Goal: Find specific page/section: Find specific page/section

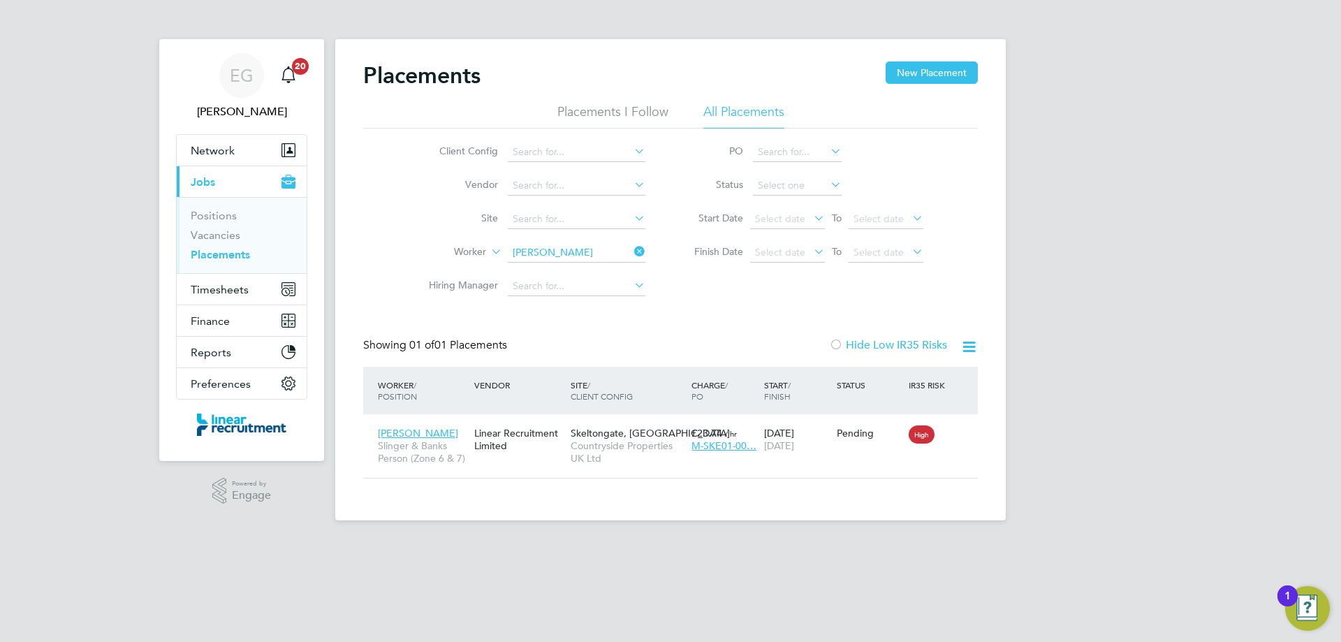
scroll to position [13, 66]
click at [108, 235] on div "EG [PERSON_NAME] Notifications 20 Applications: Network Team Members Businesses…" at bounding box center [670, 271] width 1341 height 543
click at [631, 251] on icon at bounding box center [631, 252] width 0 height 20
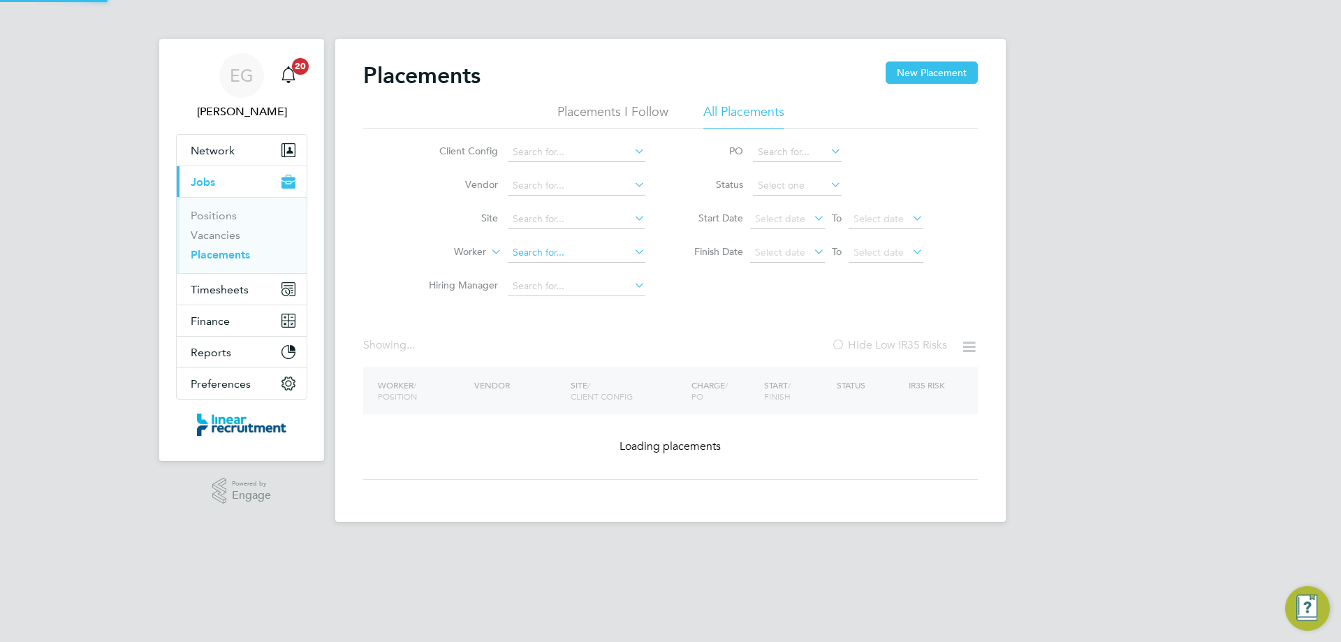
click at [577, 251] on input at bounding box center [577, 253] width 138 height 20
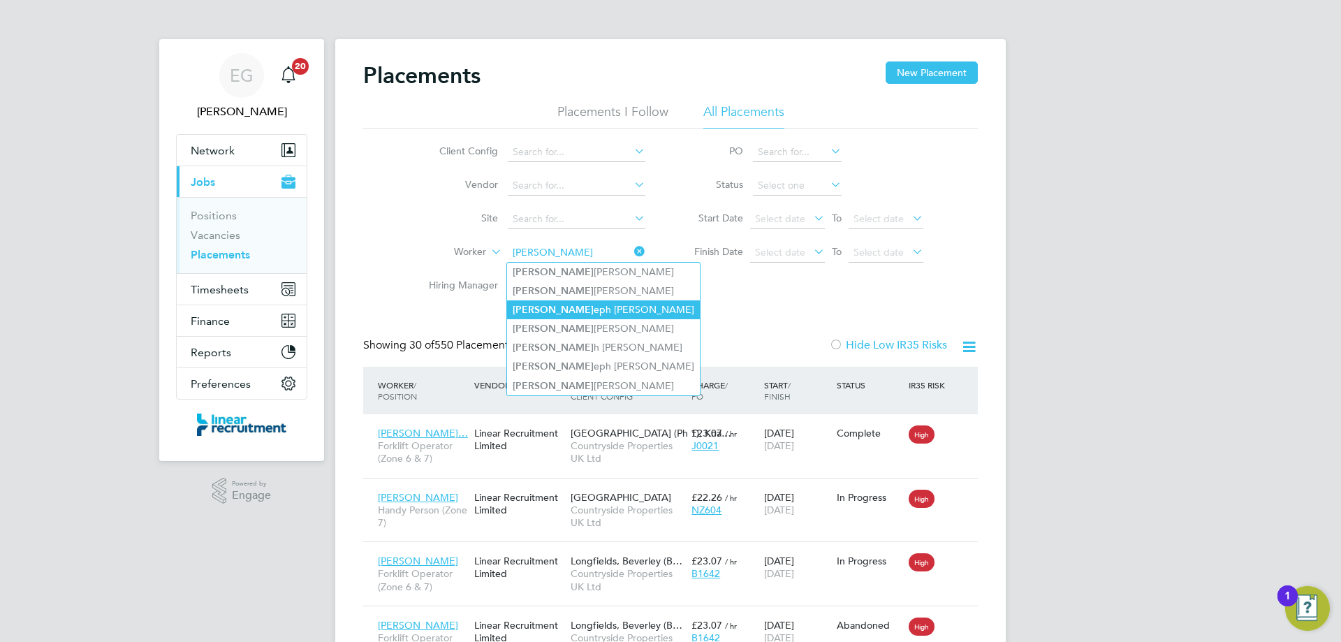
click at [581, 306] on li "[PERSON_NAME] eph [PERSON_NAME]" at bounding box center [603, 309] width 193 height 19
type input "[PERSON_NAME]"
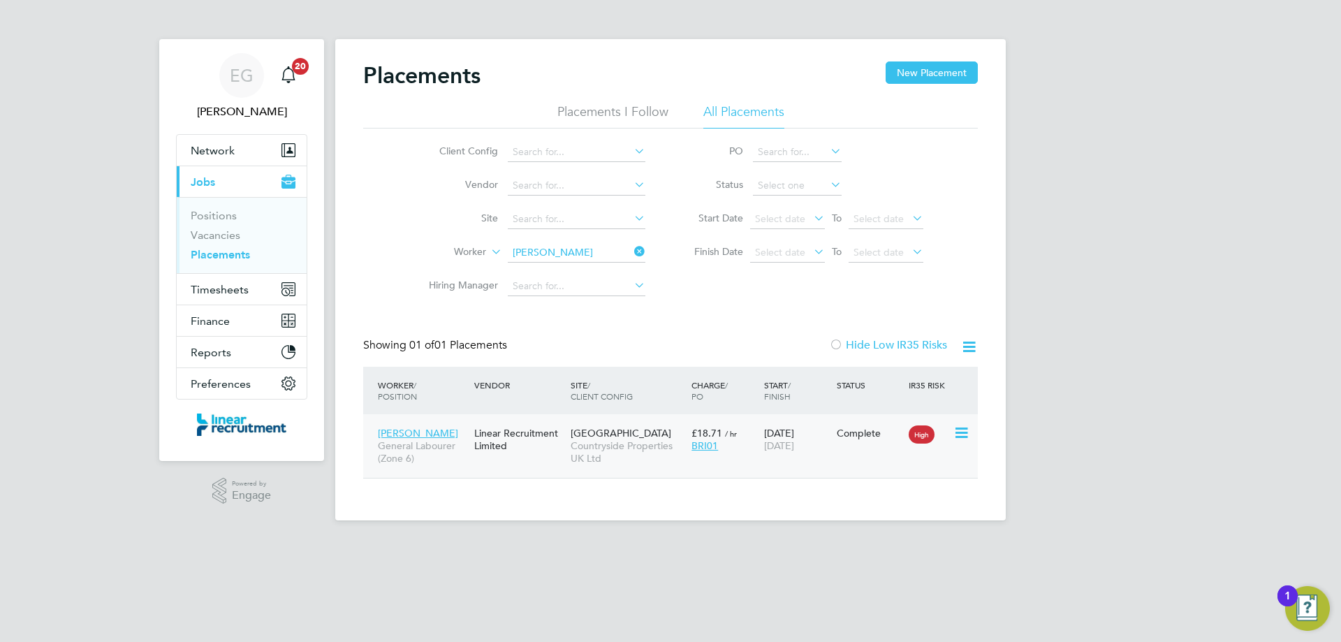
click at [554, 460] on div "[PERSON_NAME] General Labourer (Zone 6) Linear Recruitment Limited [GEOGRAPHIC_…" at bounding box center [670, 446] width 615 height 64
click at [552, 451] on div "Linear Recruitment Limited" at bounding box center [519, 439] width 96 height 39
